Goal: Information Seeking & Learning: Learn about a topic

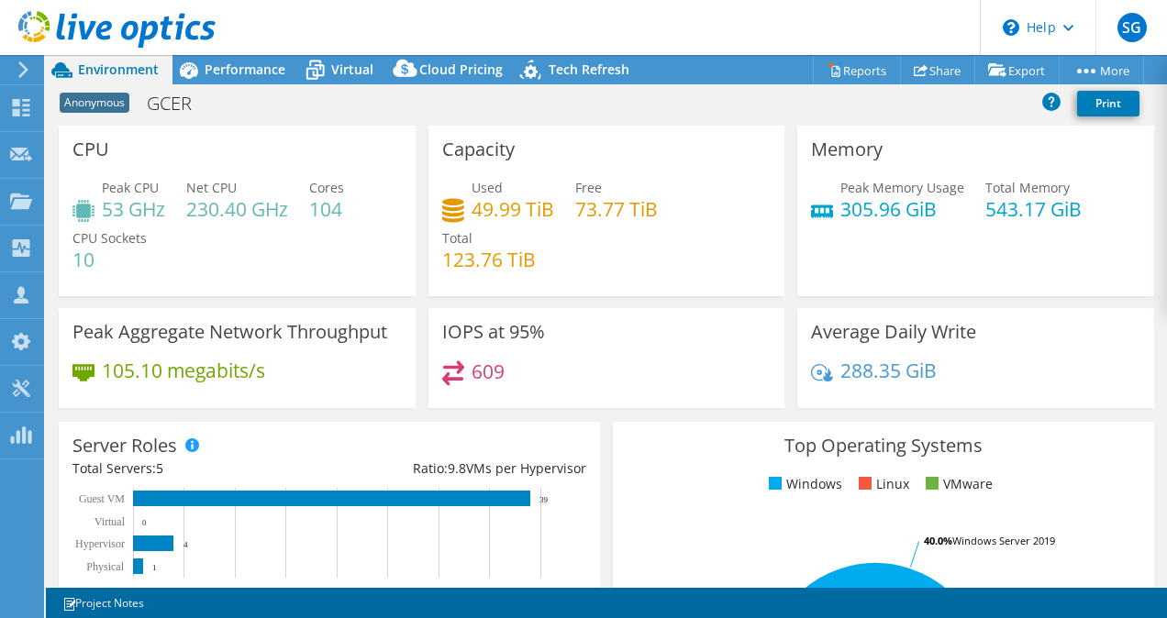
select select "USD"
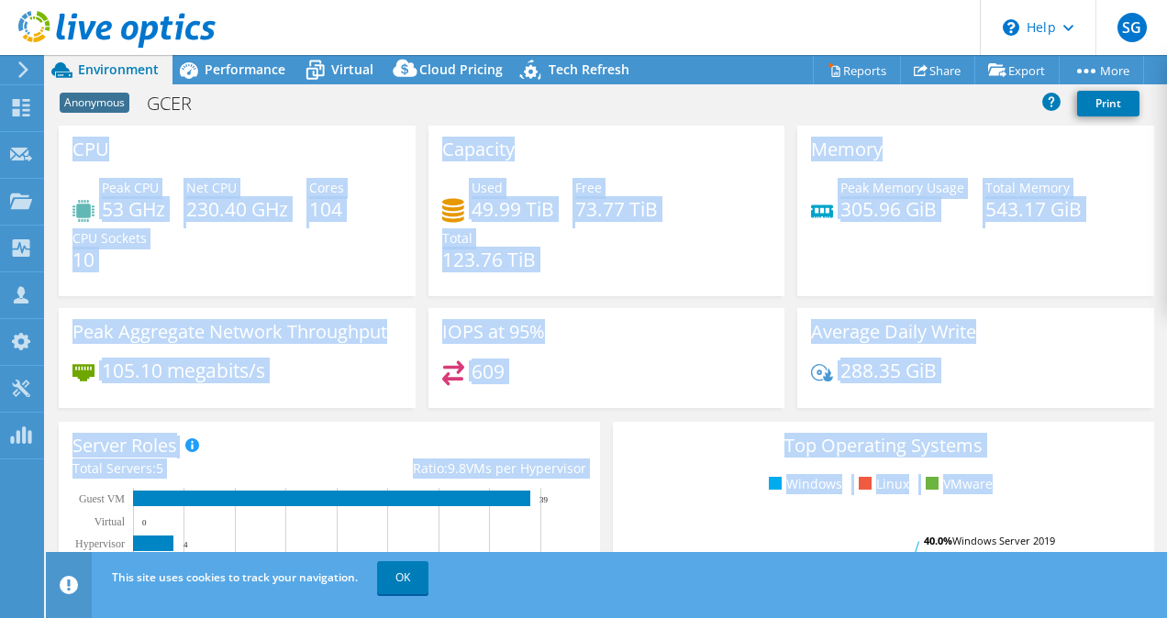
drag, startPoint x: 73, startPoint y: 146, endPoint x: 958, endPoint y: 509, distance: 956.2
drag, startPoint x: 958, startPoint y: 509, endPoint x: 1061, endPoint y: 284, distance: 247.2
click at [1061, 284] on div "Memory Peak Memory Usage 305.96 GiB Total Memory 543.17 GiB" at bounding box center [975, 211] width 357 height 171
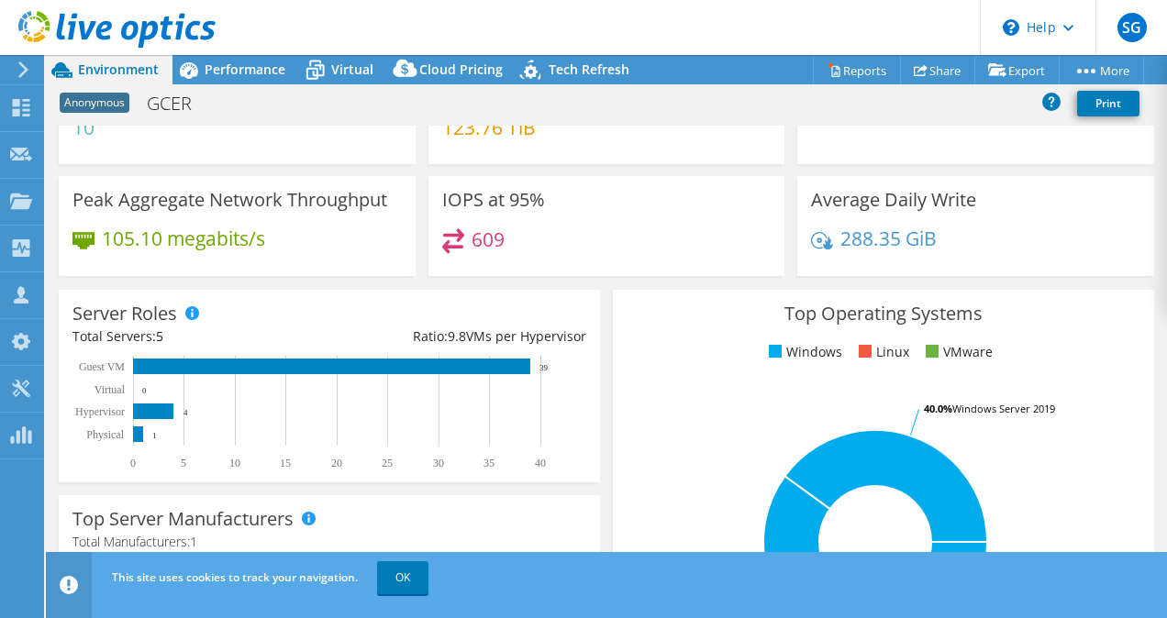
scroll to position [80, 0]
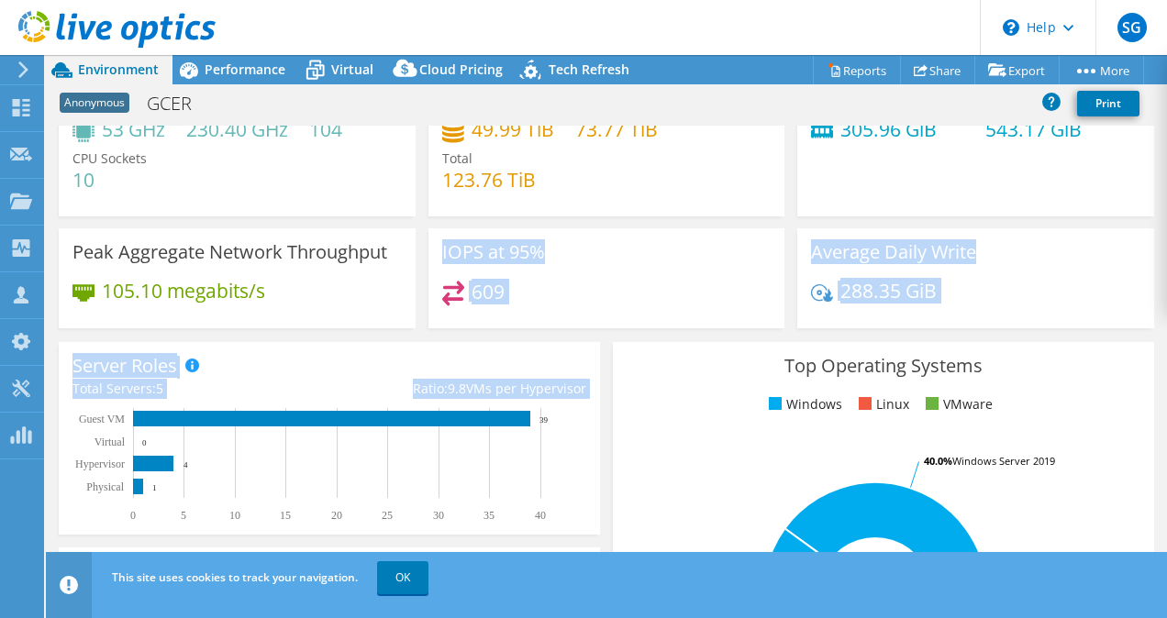
drag, startPoint x: 593, startPoint y: 512, endPoint x: 118, endPoint y: 328, distance: 508.6
click at [118, 328] on section "CPU Peak CPU 53 GHz Net CPU 230.40 GHz Cores 104 CPU Sockets 10 Capacity Used 4…" at bounding box center [606, 605] width 1121 height 1119
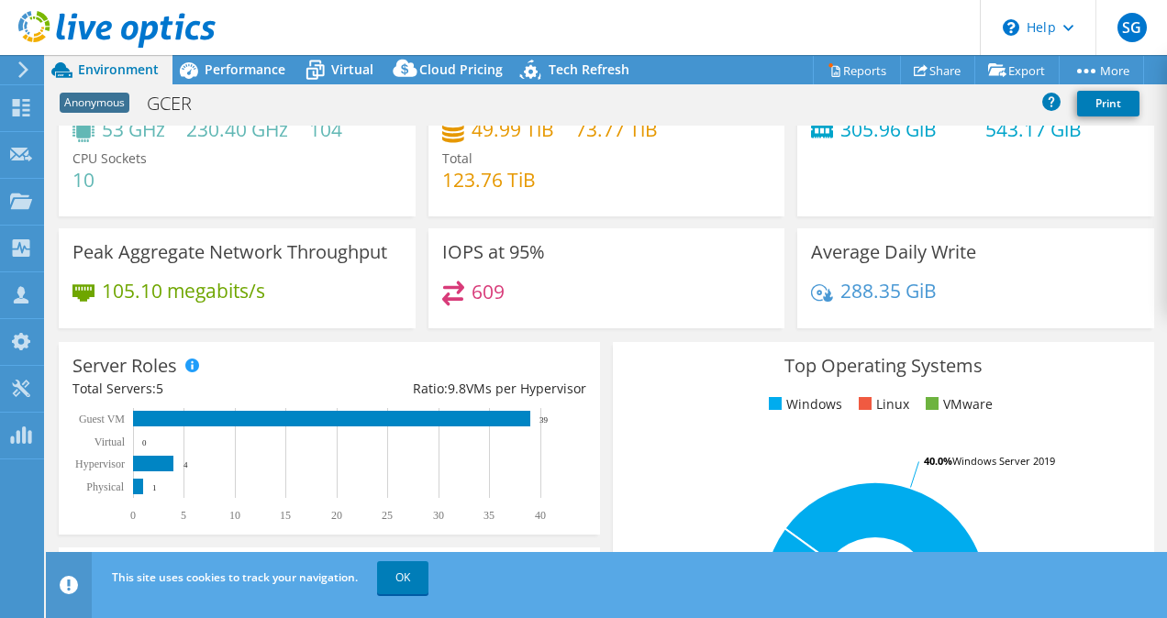
click at [606, 503] on div "Top Operating Systems Windows Linux VMware 60.0% Windows Server 2016 40.0% Wind…" at bounding box center [883, 562] width 554 height 452
drag, startPoint x: 562, startPoint y: 517, endPoint x: 121, endPoint y: 343, distance: 473.6
click at [121, 343] on div "Server Roles Physical Servers represent bare metal servers that were targets of…" at bounding box center [329, 438] width 541 height 193
click at [692, 384] on div "Top Operating Systems Windows Linux VMware 60.0% Windows Server 2016 40.0% Wind…" at bounding box center [883, 561] width 541 height 439
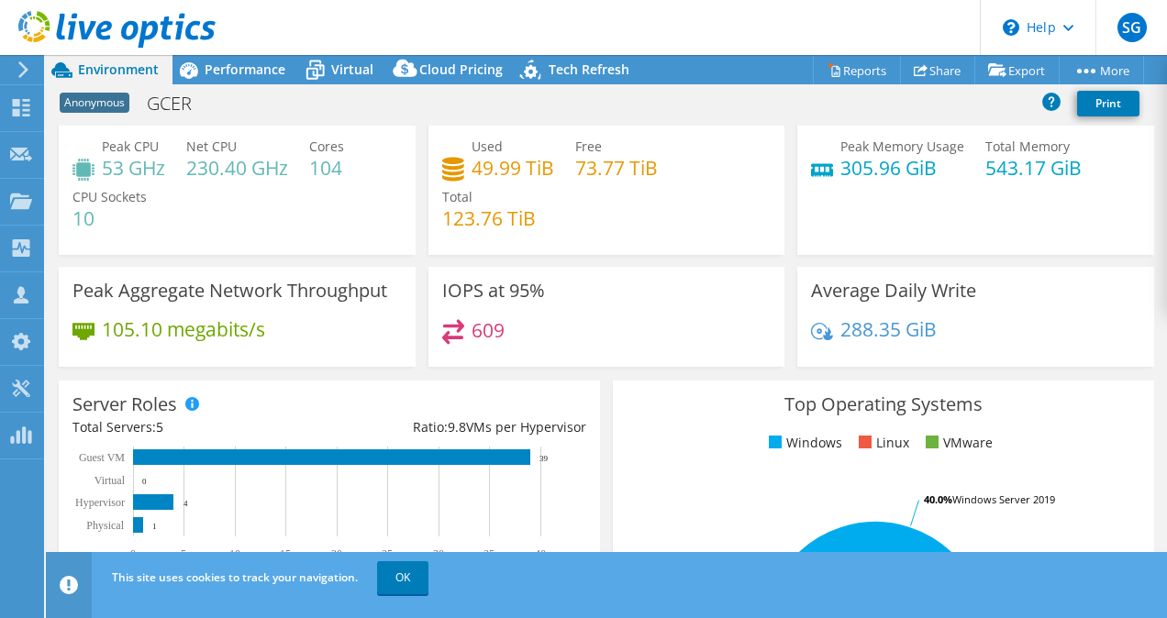
scroll to position [0, 0]
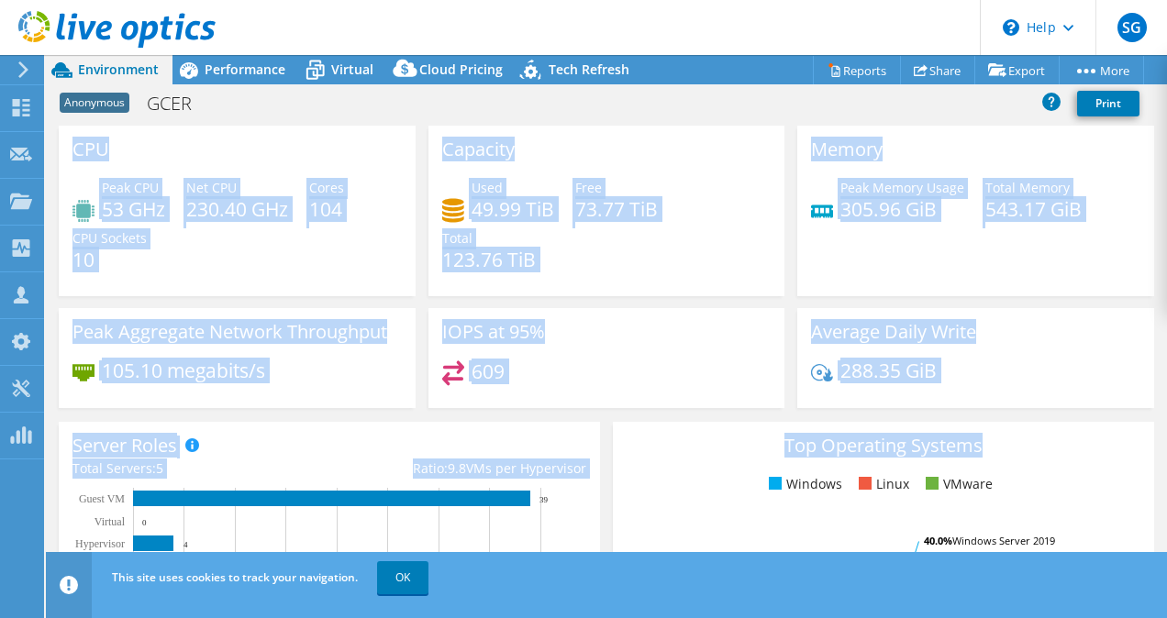
drag, startPoint x: 620, startPoint y: 467, endPoint x: 62, endPoint y: 148, distance: 642.7
copy section "CPU Peak CPU 53 GHz Net CPU 230.40 GHz Cores 104 CPU Sockets 10 Capacity Used 4…"
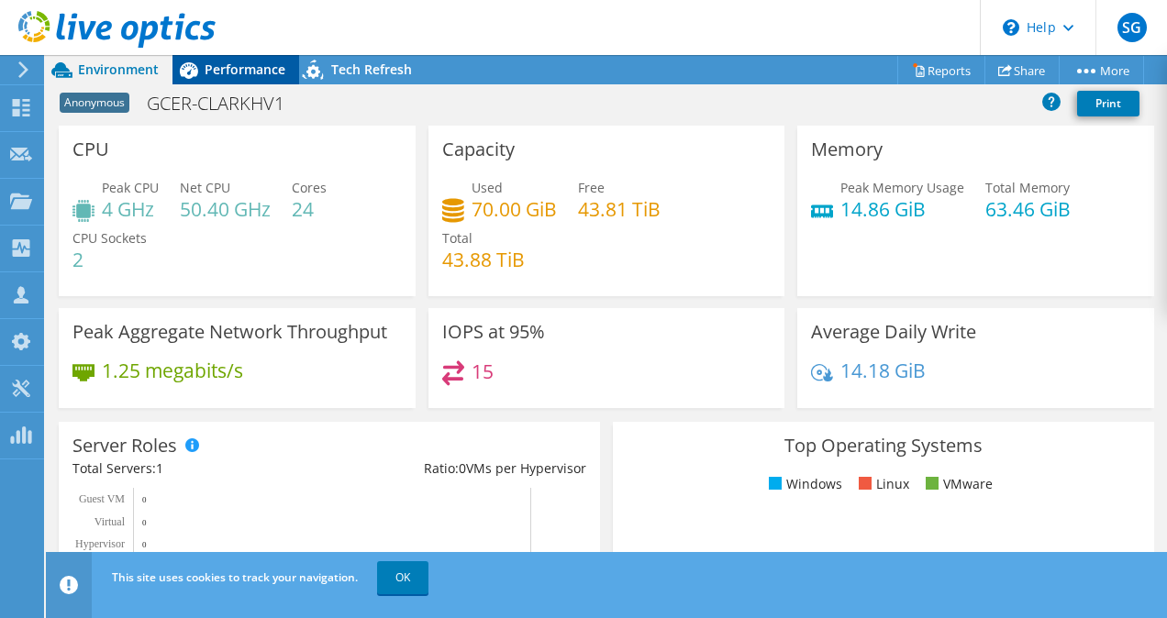
click at [217, 75] on span "Performance" at bounding box center [245, 69] width 81 height 17
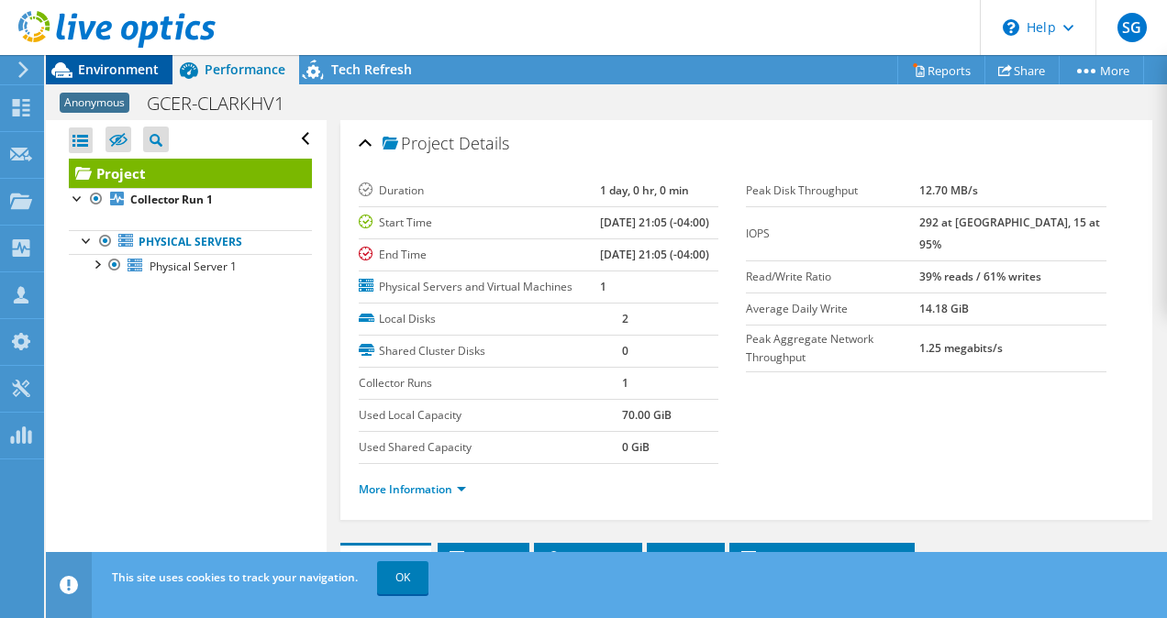
click at [124, 79] on div "Environment" at bounding box center [109, 69] width 127 height 29
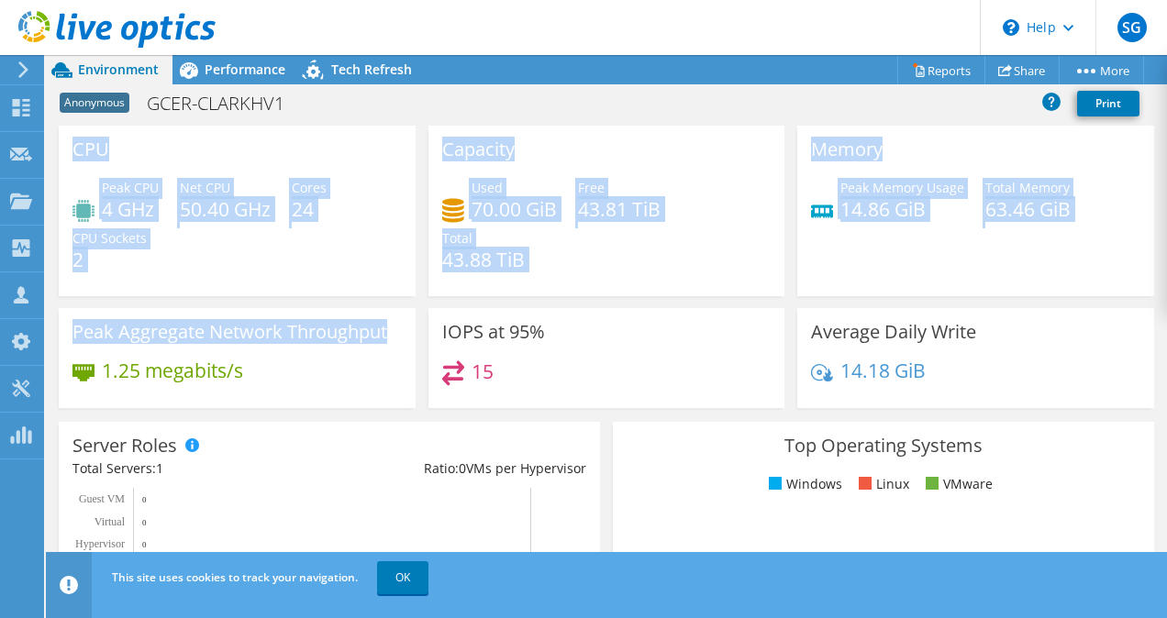
drag, startPoint x: 70, startPoint y: 145, endPoint x: 395, endPoint y: 350, distance: 383.9
click at [395, 350] on div "CPU Peak CPU 4 GHz Net CPU 50.40 GHz Cores 24 CPU Sockets 2 Capacity Used 70.00…" at bounding box center [606, 273] width 1108 height 295
